Goal: Information Seeking & Learning: Learn about a topic

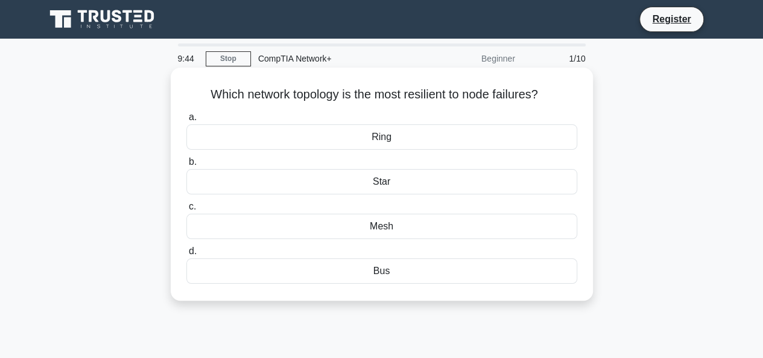
click at [390, 273] on div "Bus" at bounding box center [381, 270] width 391 height 25
click at [186, 255] on input "d. Bus" at bounding box center [186, 251] width 0 height 8
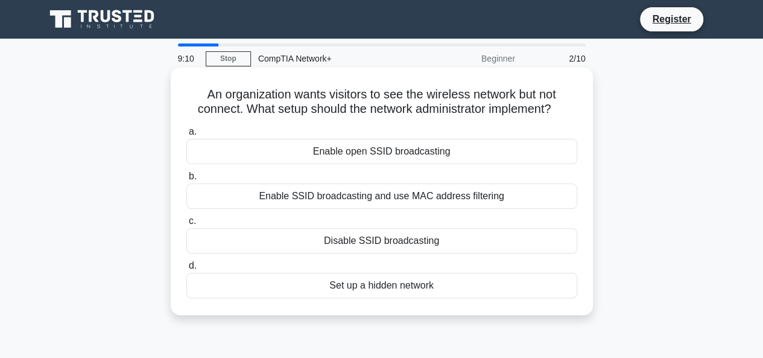
click at [356, 195] on div "Enable SSID broadcasting and use MAC address filtering" at bounding box center [381, 195] width 391 height 25
click at [186, 180] on input "b. Enable SSID broadcasting and use MAC address filtering" at bounding box center [186, 177] width 0 height 8
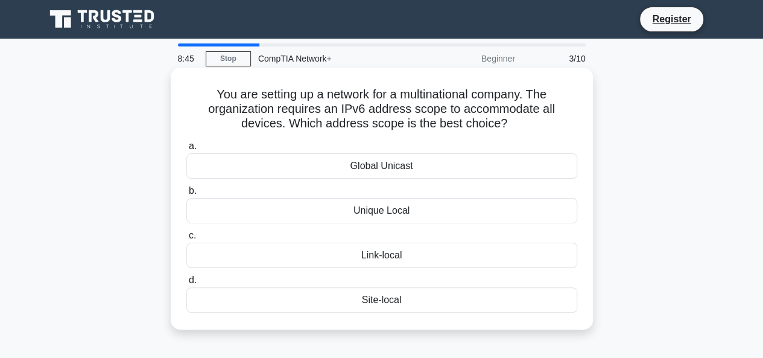
click at [379, 217] on div "Unique Local" at bounding box center [381, 210] width 391 height 25
click at [186, 195] on input "b. Unique Local" at bounding box center [186, 191] width 0 height 8
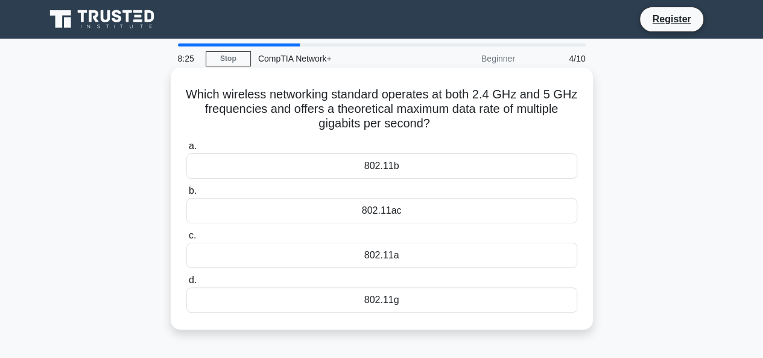
click at [388, 205] on div "802.11ac" at bounding box center [381, 210] width 391 height 25
click at [186, 195] on input "b. 802.11ac" at bounding box center [186, 191] width 0 height 8
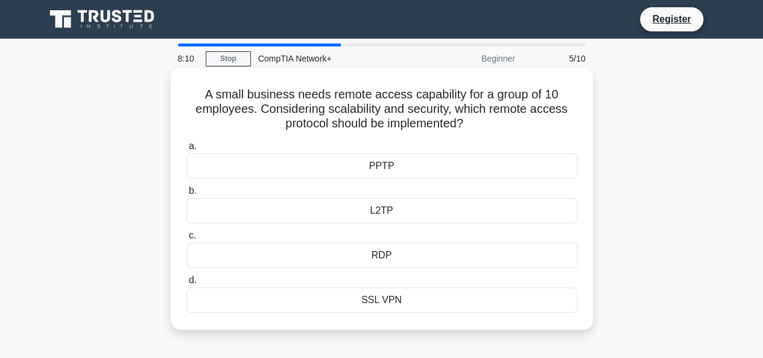
click at [381, 167] on div "PPTP" at bounding box center [381, 165] width 391 height 25
click at [186, 150] on input "a. PPTP" at bounding box center [186, 146] width 0 height 8
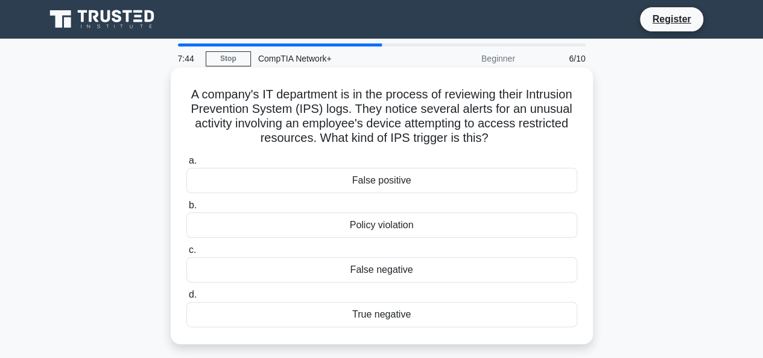
click at [382, 230] on div "Policy violation" at bounding box center [381, 224] width 391 height 25
click at [186, 209] on input "b. Policy violation" at bounding box center [186, 205] width 0 height 8
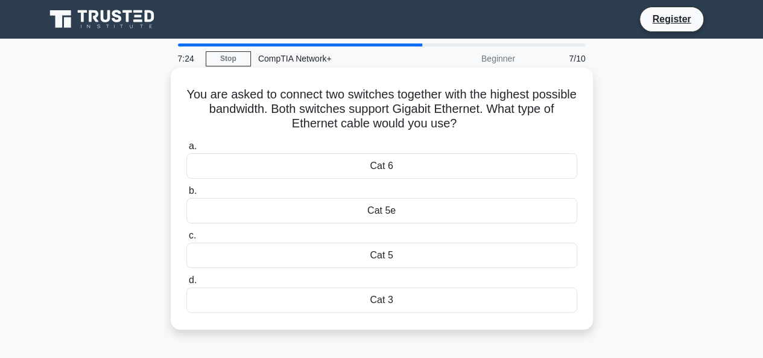
click at [386, 210] on div "Cat 5e" at bounding box center [381, 210] width 391 height 25
click at [186, 195] on input "b. Cat 5e" at bounding box center [186, 191] width 0 height 8
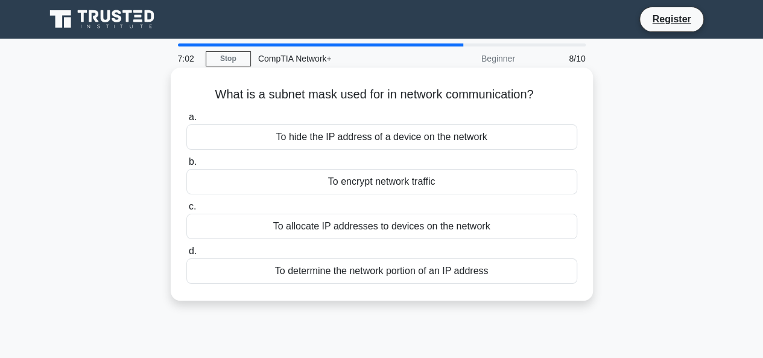
click at [402, 183] on div "To encrypt network traffic" at bounding box center [381, 181] width 391 height 25
click at [186, 166] on input "b. To encrypt network traffic" at bounding box center [186, 162] width 0 height 8
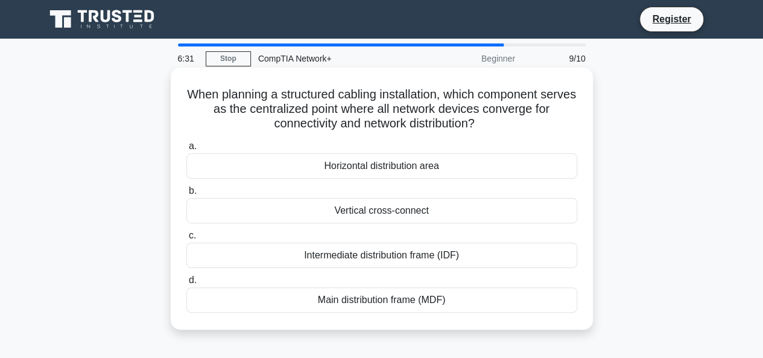
click at [338, 303] on div "Main distribution frame (MDF)" at bounding box center [381, 299] width 391 height 25
click at [186, 284] on input "d. Main distribution frame (MDF)" at bounding box center [186, 280] width 0 height 8
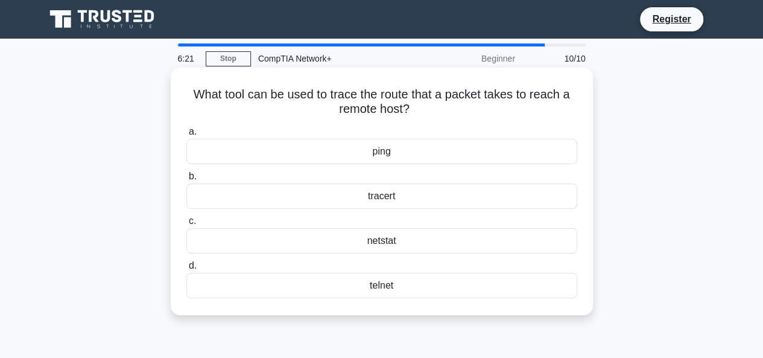
click at [376, 200] on div "tracert" at bounding box center [381, 195] width 391 height 25
click at [186, 180] on input "b. tracert" at bounding box center [186, 177] width 0 height 8
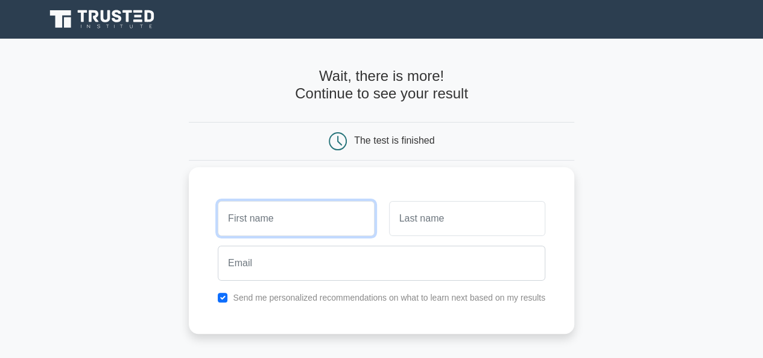
click at [306, 220] on input "text" at bounding box center [296, 218] width 156 height 35
type input "ali"
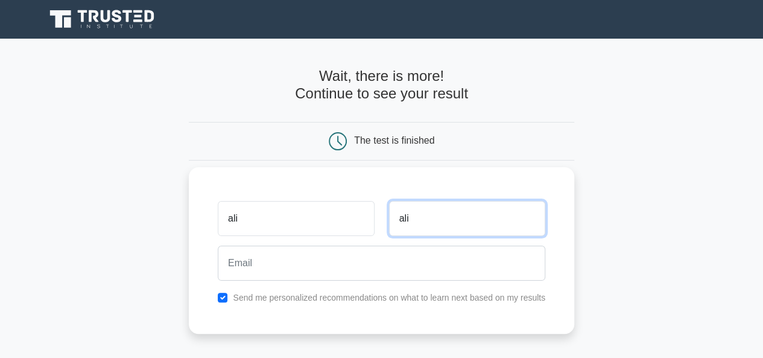
type input "ali"
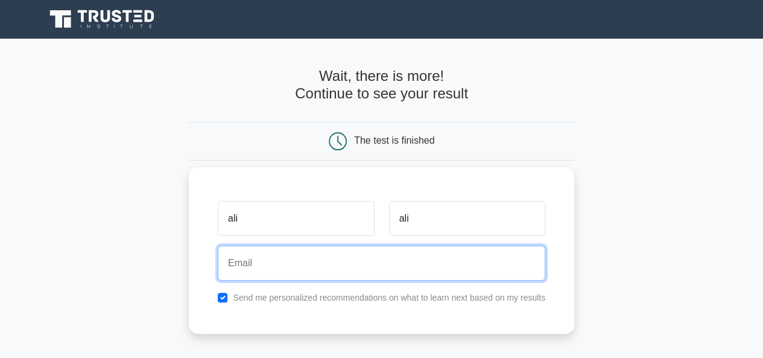
click at [293, 258] on input "email" at bounding box center [382, 263] width 328 height 35
type input "[EMAIL_ADDRESS][DOMAIN_NAME]"
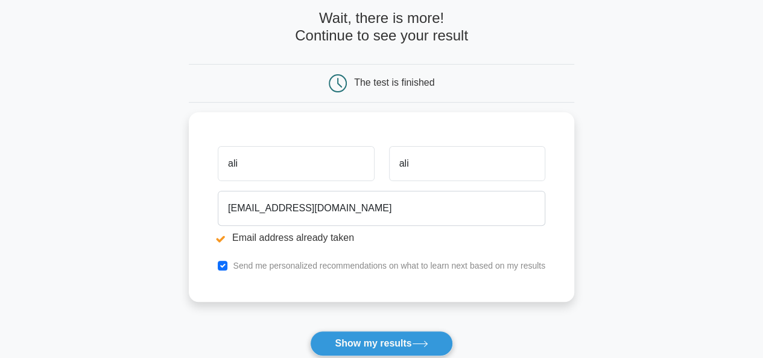
scroll to position [121, 0]
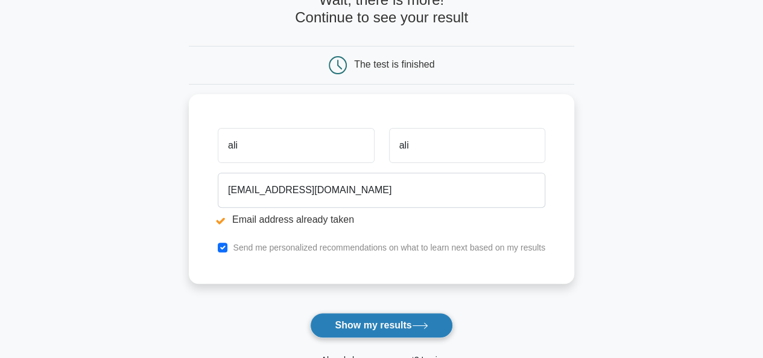
click at [370, 324] on button "Show my results" at bounding box center [381, 324] width 142 height 25
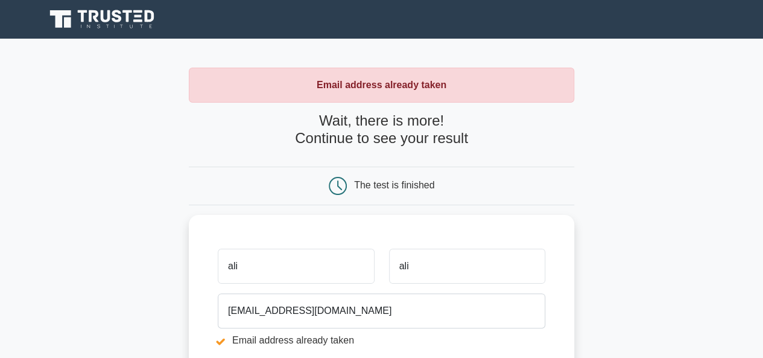
scroll to position [60, 0]
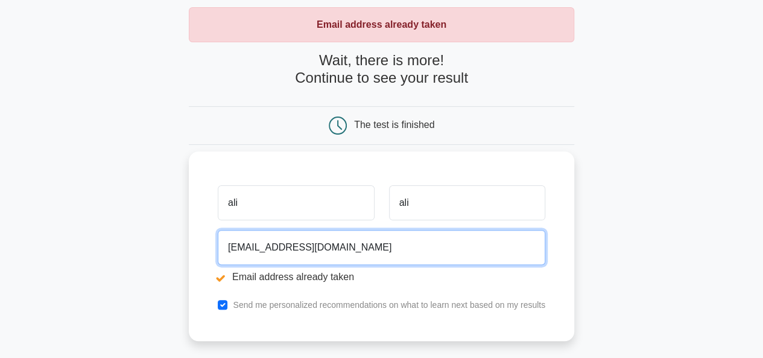
click at [279, 246] on input "[EMAIL_ADDRESS][DOMAIN_NAME]" at bounding box center [382, 247] width 328 height 35
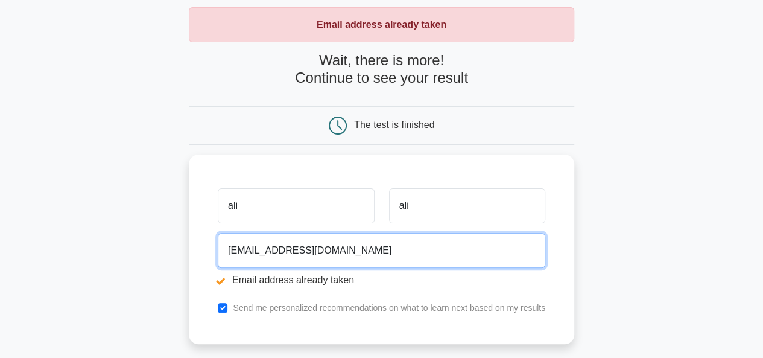
scroll to position [241, 0]
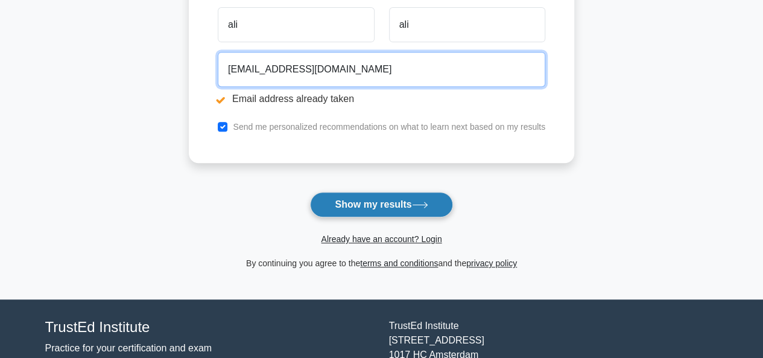
type input "alidjama866@gmail.com"
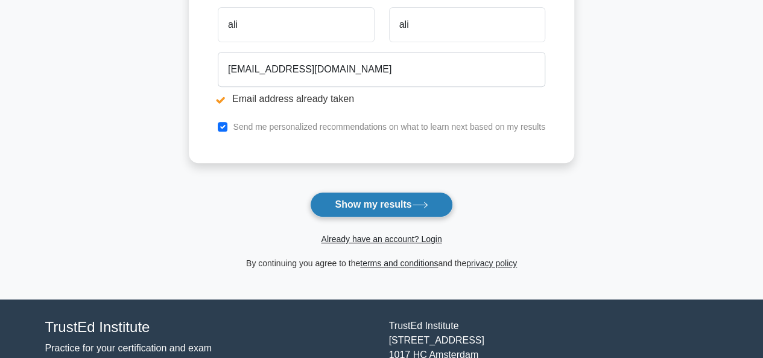
click at [405, 206] on button "Show my results" at bounding box center [381, 204] width 142 height 25
